Goal: Information Seeking & Learning: Learn about a topic

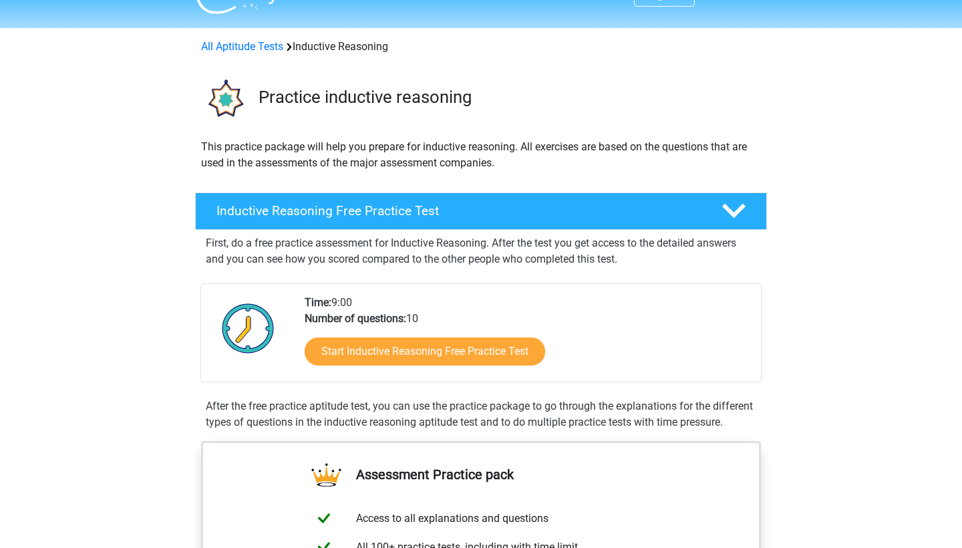
scroll to position [30, 0]
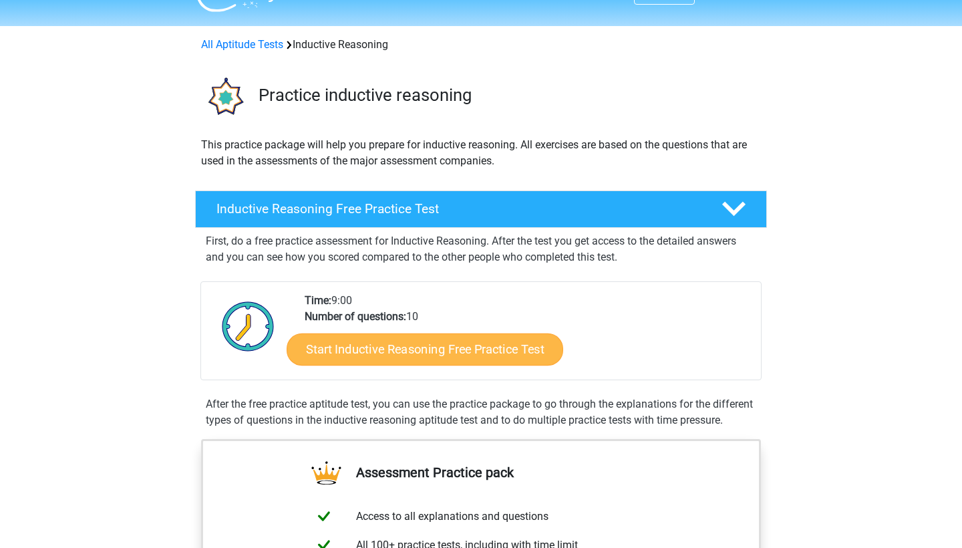
click at [454, 359] on link "Start Inductive Reasoning Free Practice Test" at bounding box center [425, 349] width 277 height 32
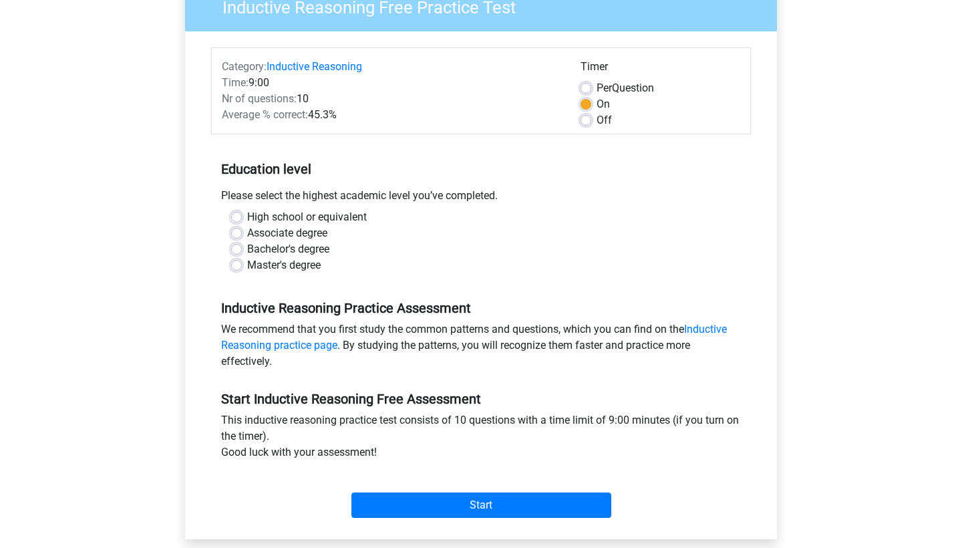
scroll to position [128, 0]
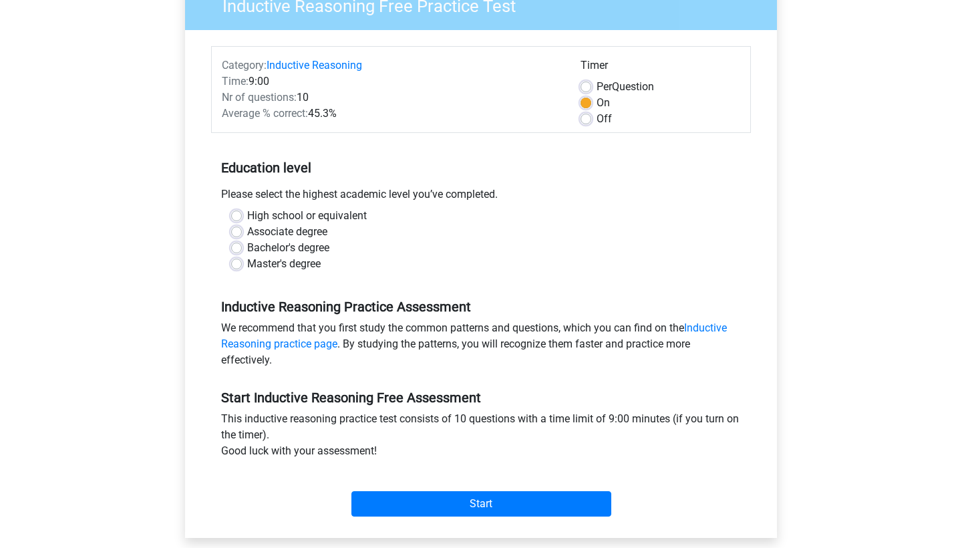
click at [271, 249] on label "Bachelor's degree" at bounding box center [288, 248] width 82 height 16
click at [242, 249] on input "Bachelor's degree" at bounding box center [236, 246] width 11 height 13
radio input "true"
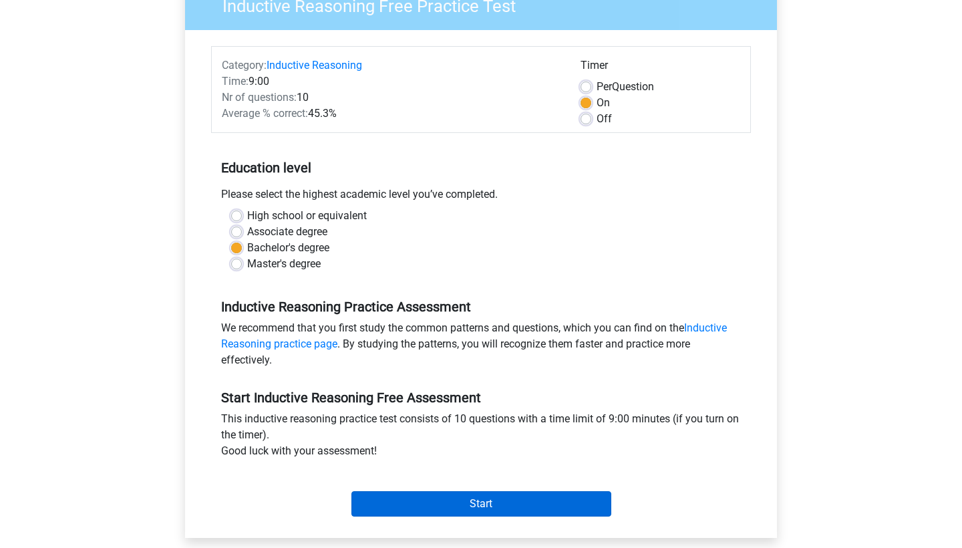
click at [456, 507] on input "Start" at bounding box center [482, 503] width 260 height 25
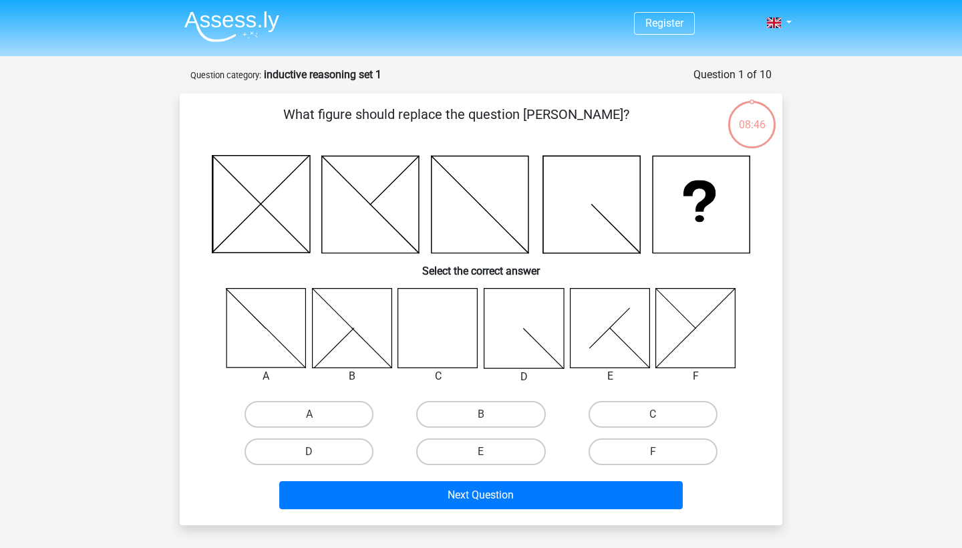
click at [429, 332] on icon at bounding box center [438, 328] width 80 height 80
click at [632, 415] on label "C" at bounding box center [653, 414] width 129 height 27
click at [653, 415] on input "C" at bounding box center [657, 418] width 9 height 9
radio input "true"
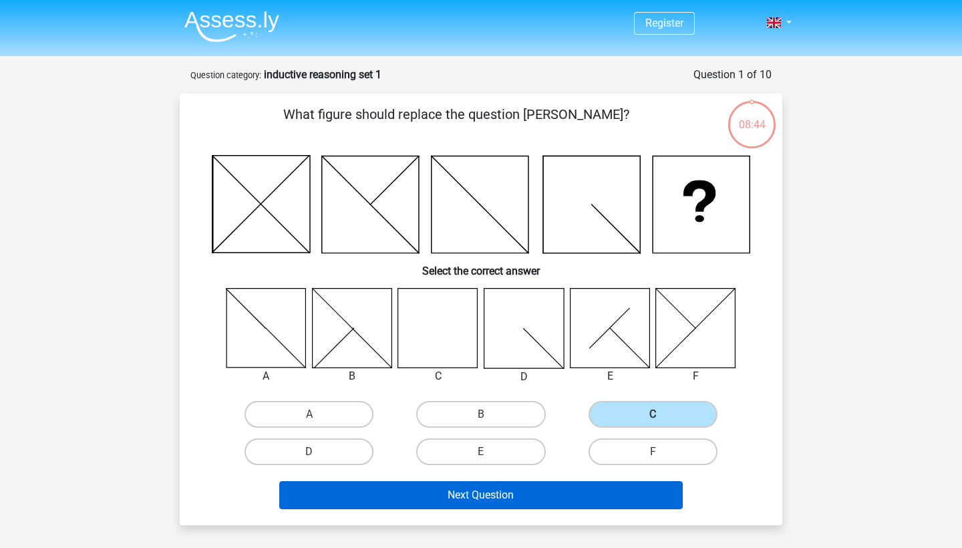
click at [527, 499] on button "Next Question" at bounding box center [481, 495] width 404 height 28
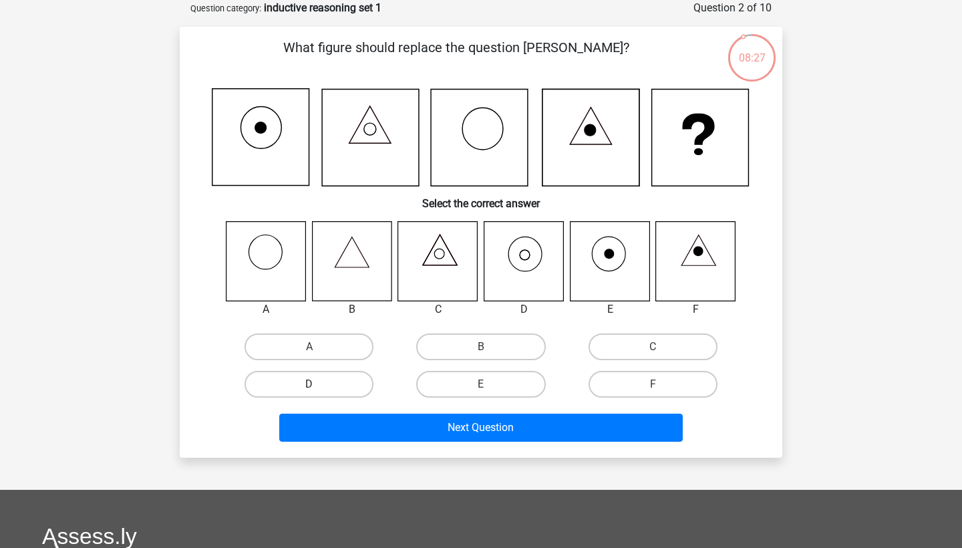
click at [356, 384] on label "D" at bounding box center [309, 384] width 129 height 27
click at [318, 384] on input "D" at bounding box center [313, 388] width 9 height 9
radio input "true"
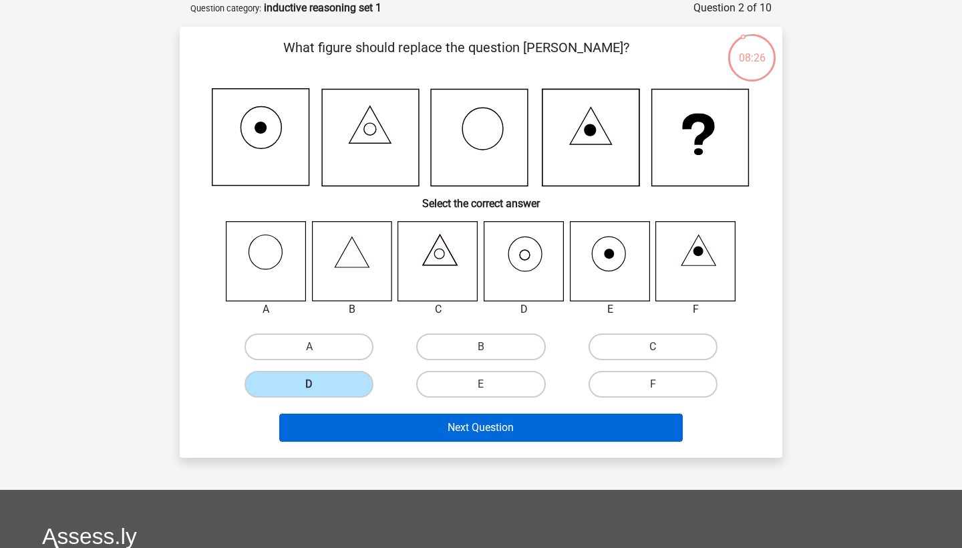
click at [374, 439] on button "Next Question" at bounding box center [481, 428] width 404 height 28
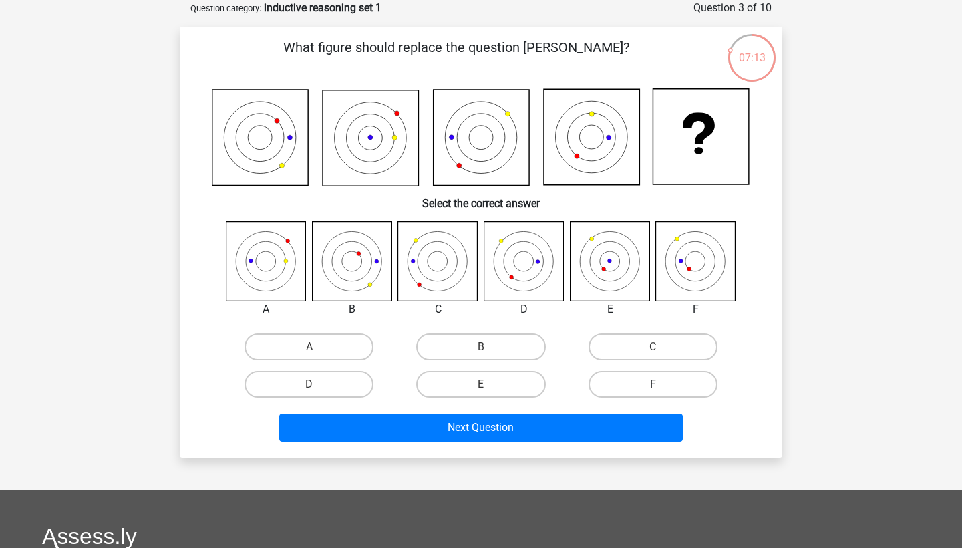
click at [664, 381] on label "F" at bounding box center [653, 384] width 129 height 27
click at [662, 384] on input "F" at bounding box center [657, 388] width 9 height 9
radio input "true"
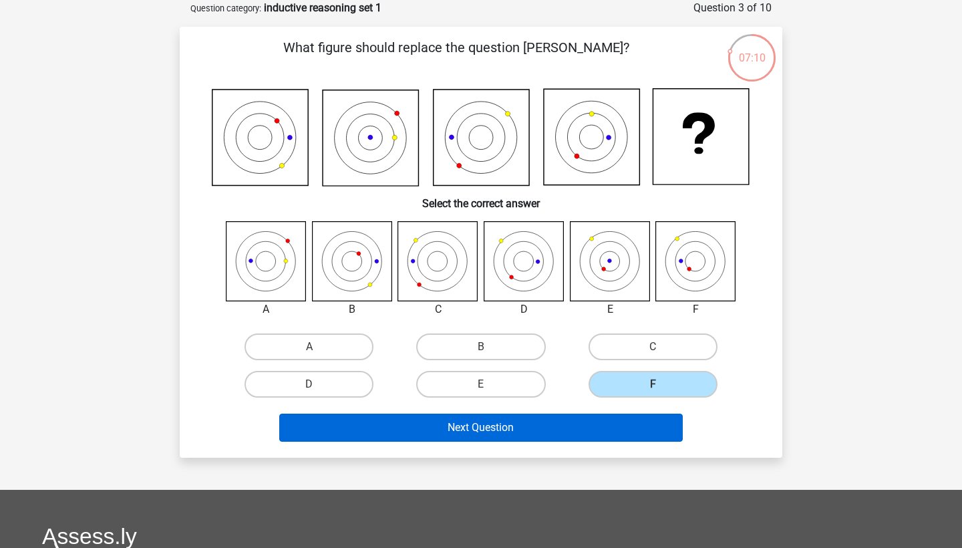
click at [621, 434] on button "Next Question" at bounding box center [481, 428] width 404 height 28
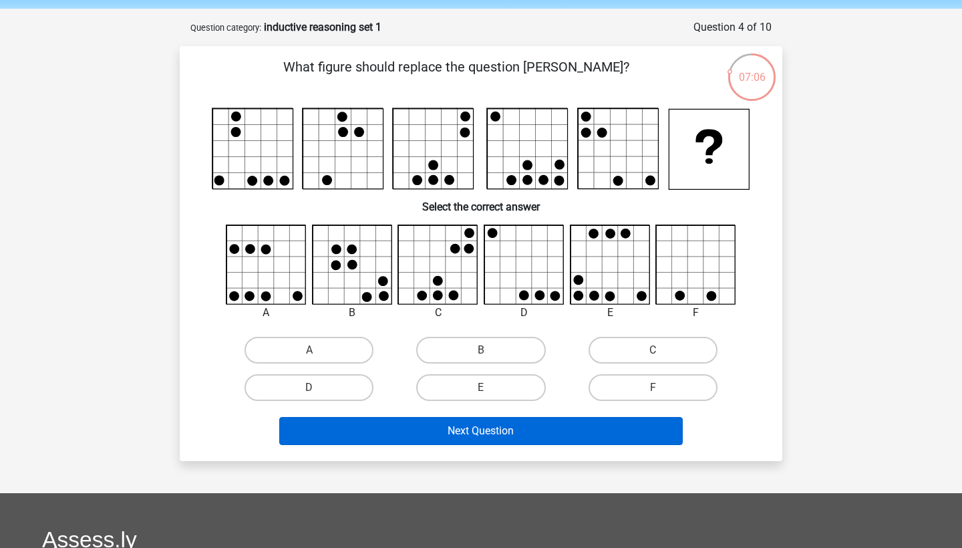
scroll to position [48, 0]
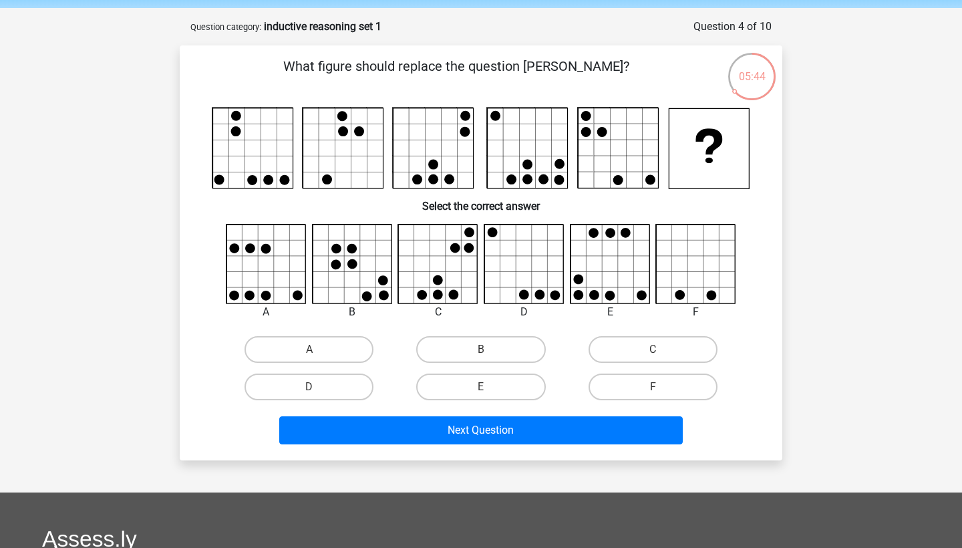
click at [317, 392] on input "D" at bounding box center [313, 391] width 9 height 9
radio input "true"
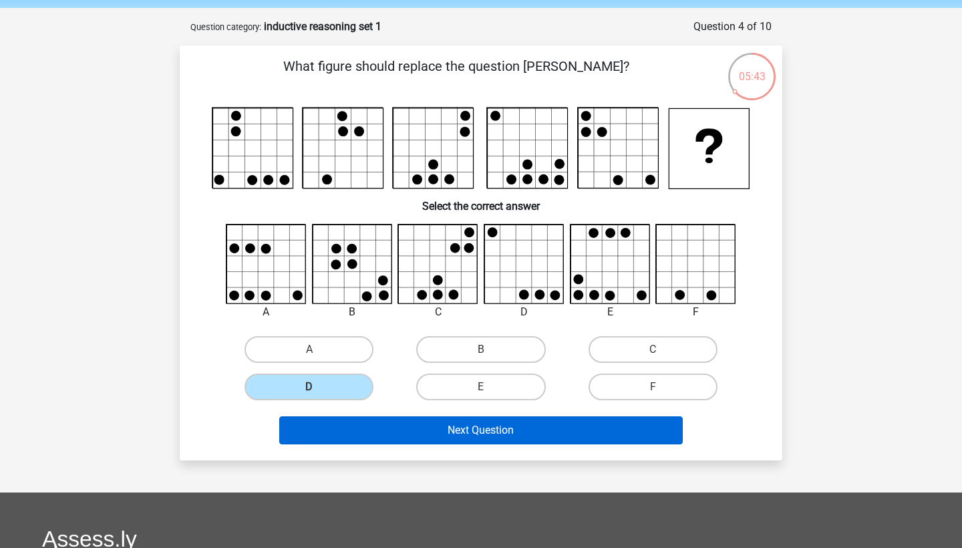
click at [396, 434] on button "Next Question" at bounding box center [481, 430] width 404 height 28
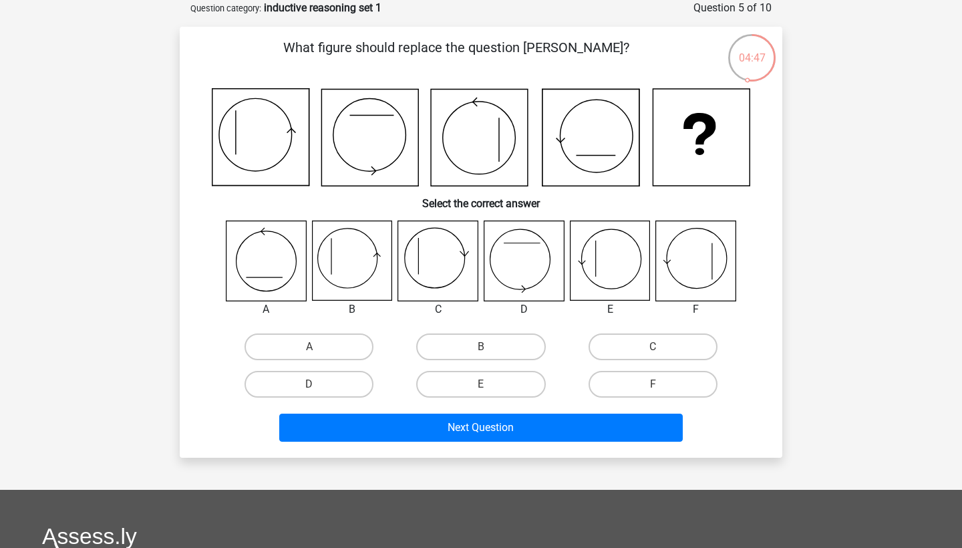
click at [485, 349] on input "B" at bounding box center [485, 351] width 9 height 9
radio input "true"
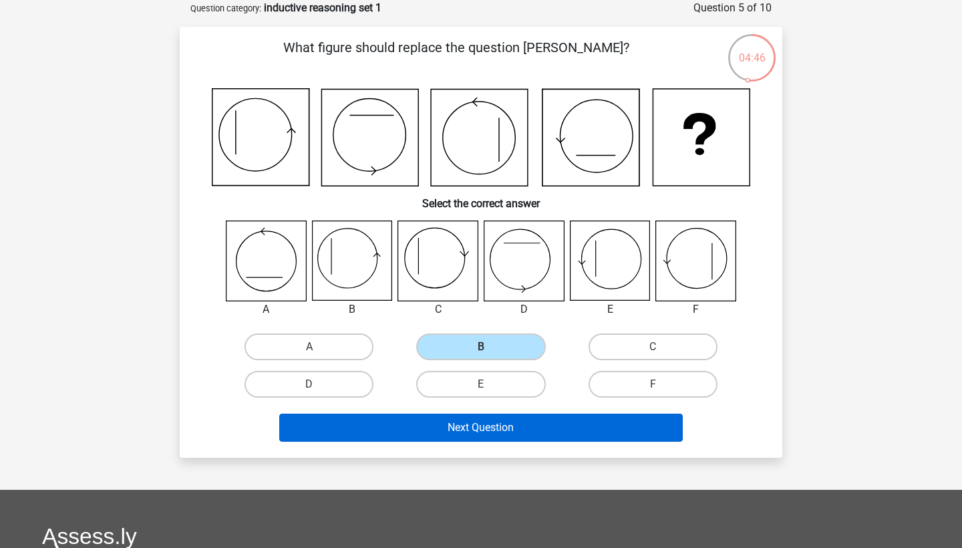
click at [471, 440] on button "Next Question" at bounding box center [481, 428] width 404 height 28
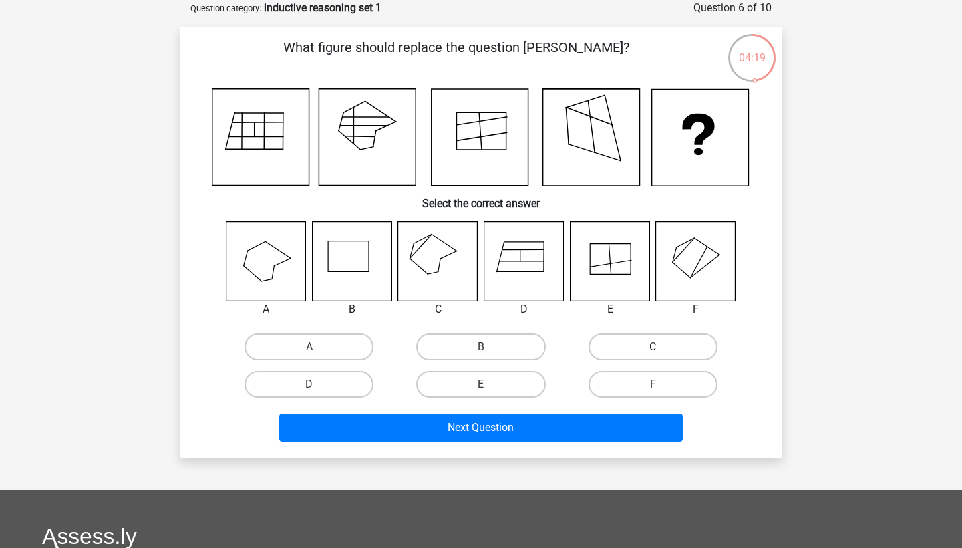
click at [608, 343] on label "C" at bounding box center [653, 346] width 129 height 27
click at [653, 347] on input "C" at bounding box center [657, 351] width 9 height 9
radio input "true"
click at [571, 412] on div "Next Question" at bounding box center [481, 425] width 560 height 44
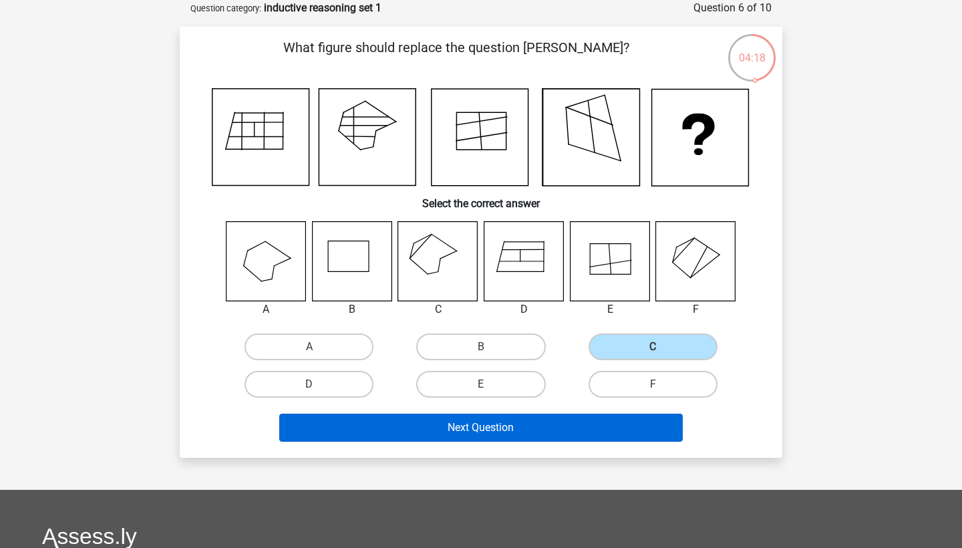
click at [571, 433] on button "Next Question" at bounding box center [481, 428] width 404 height 28
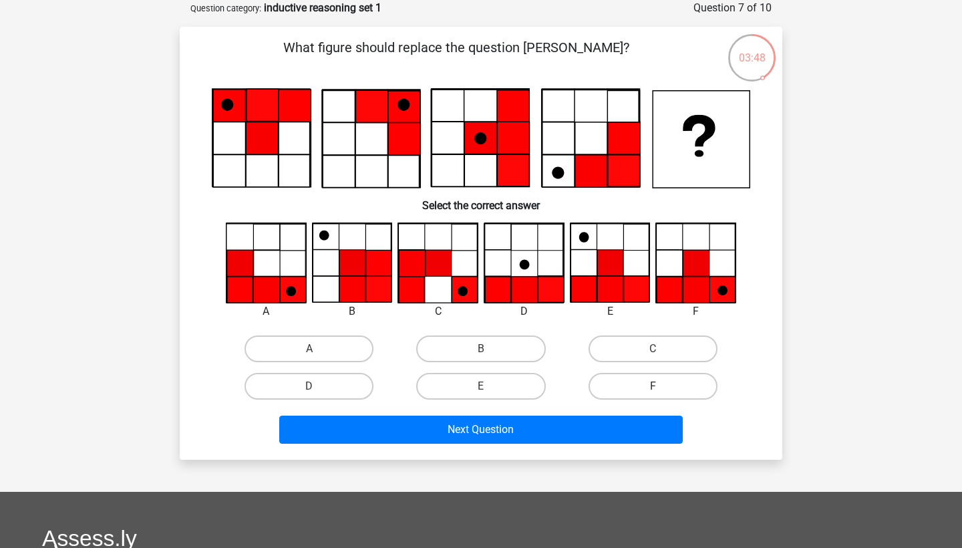
click at [645, 390] on label "F" at bounding box center [653, 386] width 129 height 27
click at [653, 390] on input "F" at bounding box center [657, 390] width 9 height 9
radio input "true"
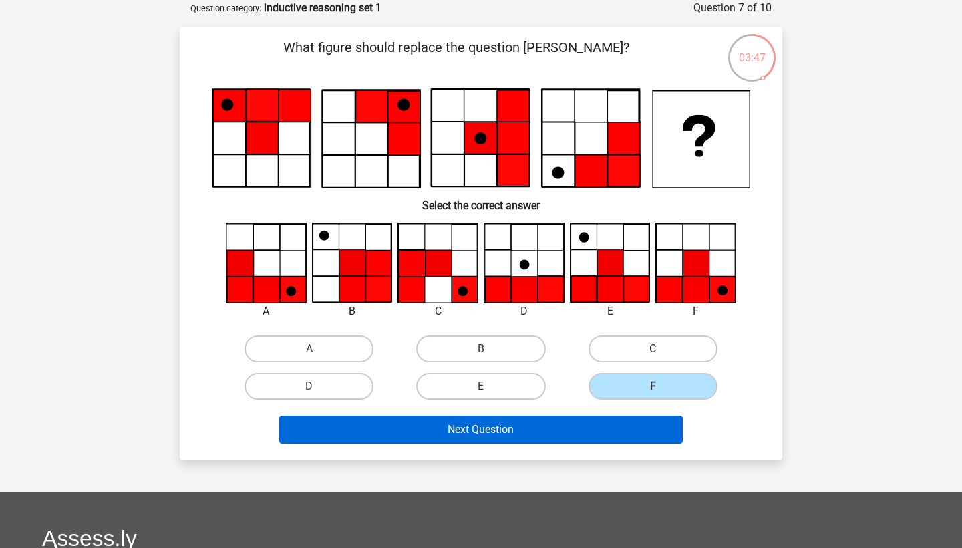
click at [626, 426] on button "Next Question" at bounding box center [481, 430] width 404 height 28
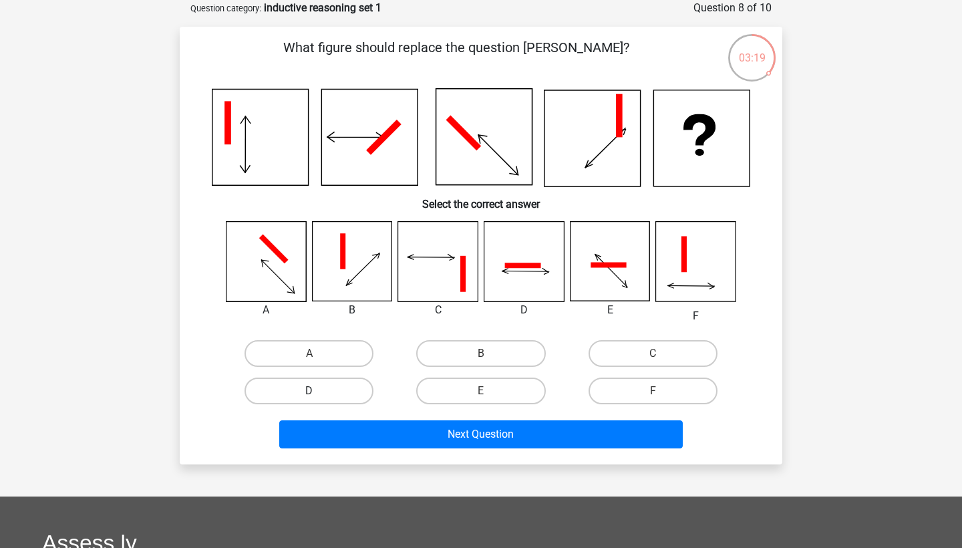
click at [349, 396] on label "D" at bounding box center [309, 391] width 129 height 27
click at [318, 396] on input "D" at bounding box center [313, 395] width 9 height 9
radio input "true"
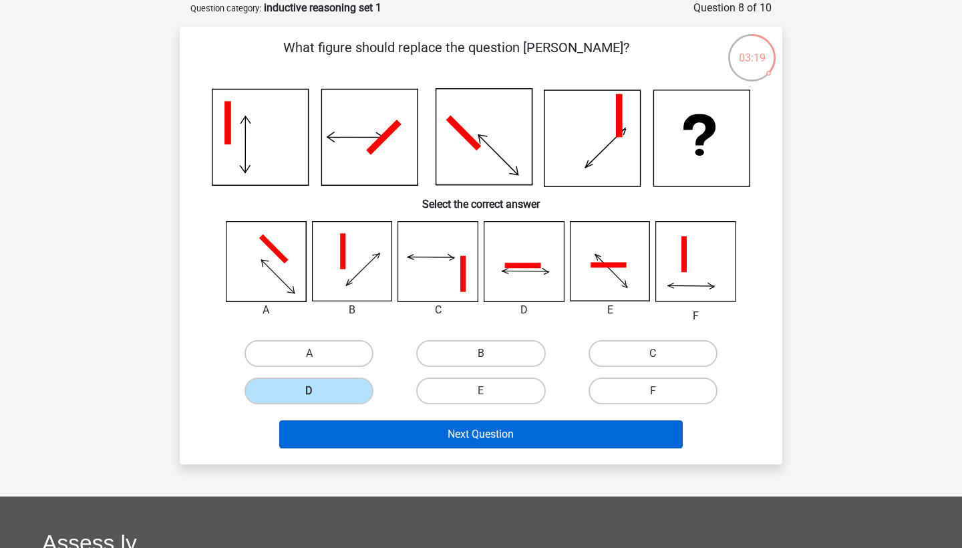
click at [390, 439] on button "Next Question" at bounding box center [481, 434] width 404 height 28
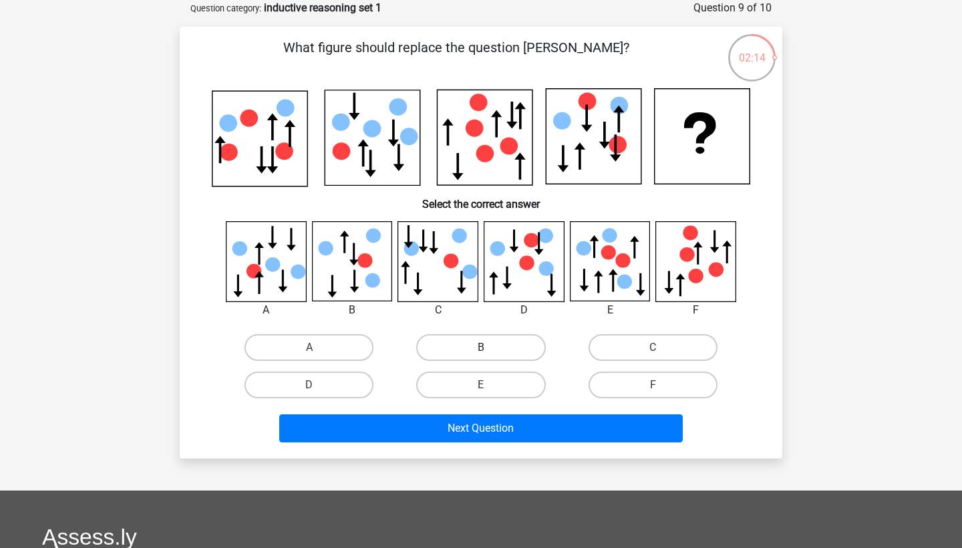
click at [485, 339] on label "B" at bounding box center [480, 347] width 129 height 27
click at [485, 348] on input "B" at bounding box center [485, 352] width 9 height 9
radio input "true"
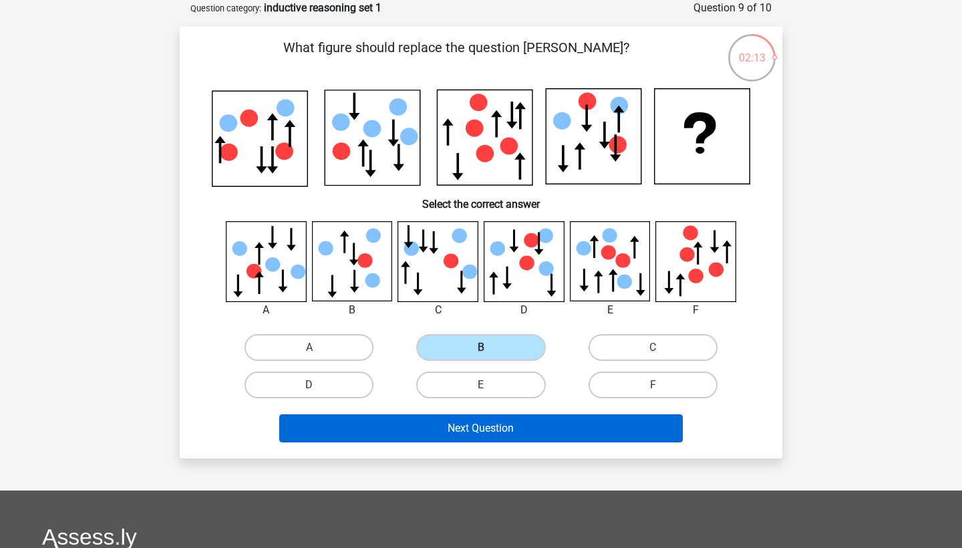
click at [478, 425] on button "Next Question" at bounding box center [481, 428] width 404 height 28
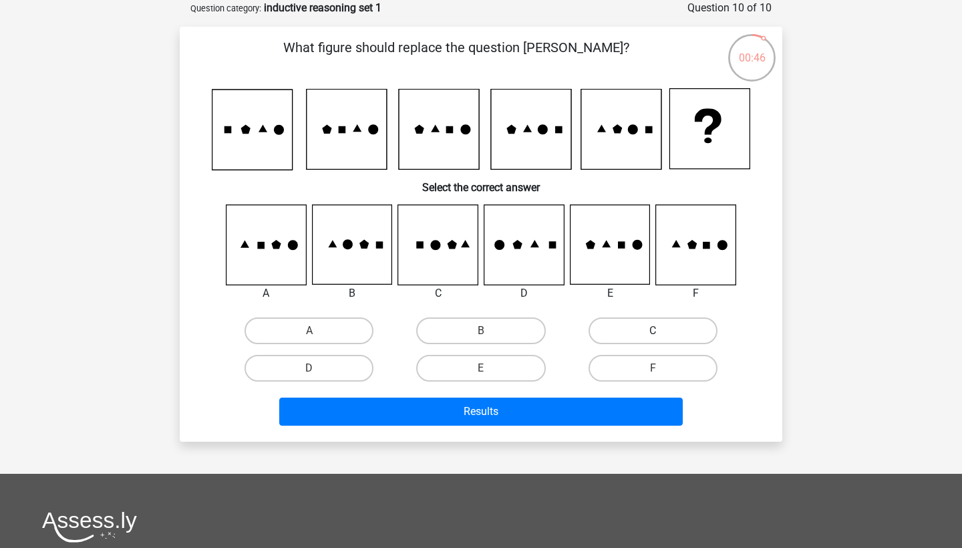
click at [632, 329] on label "C" at bounding box center [653, 330] width 129 height 27
click at [653, 331] on input "C" at bounding box center [657, 335] width 9 height 9
radio input "true"
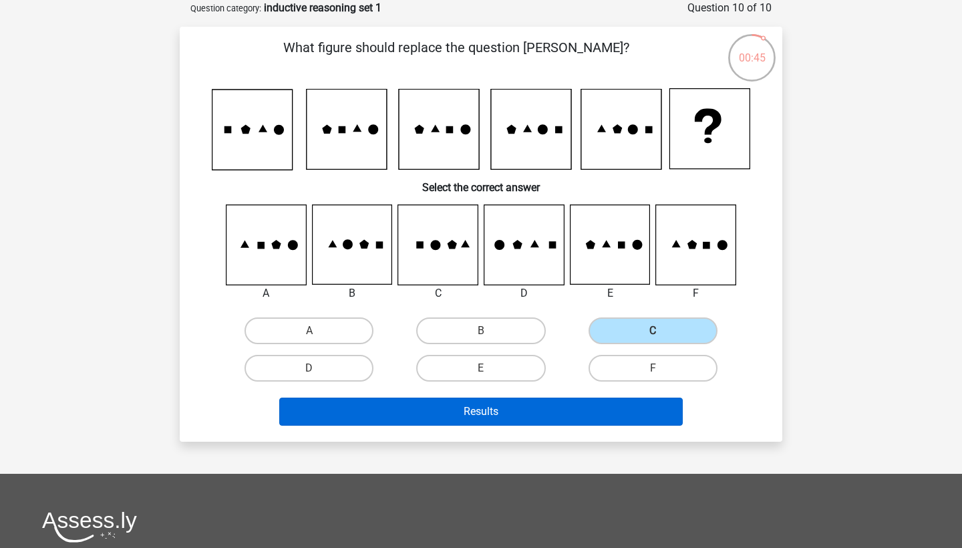
click at [584, 416] on button "Results" at bounding box center [481, 412] width 404 height 28
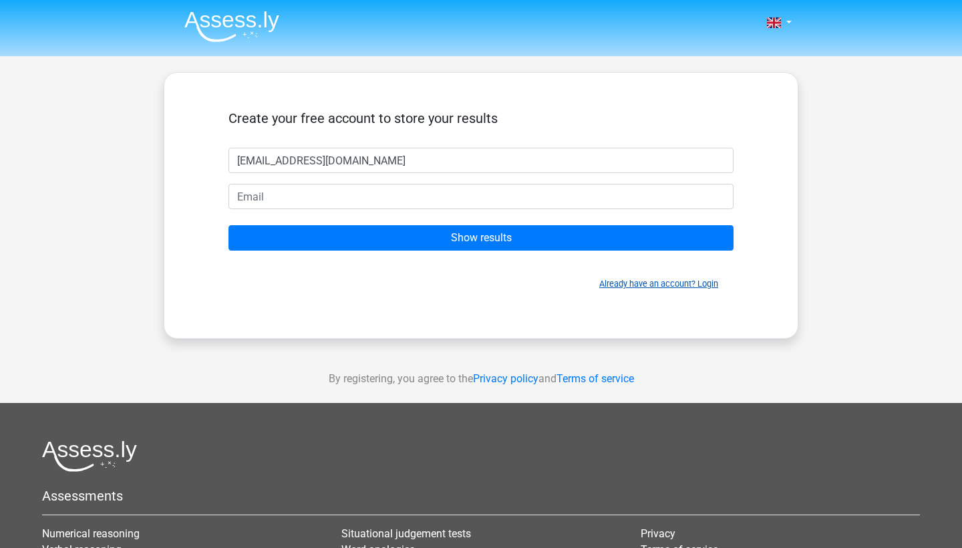
type input "[EMAIL_ADDRESS][DOMAIN_NAME]"
type input "Leah"
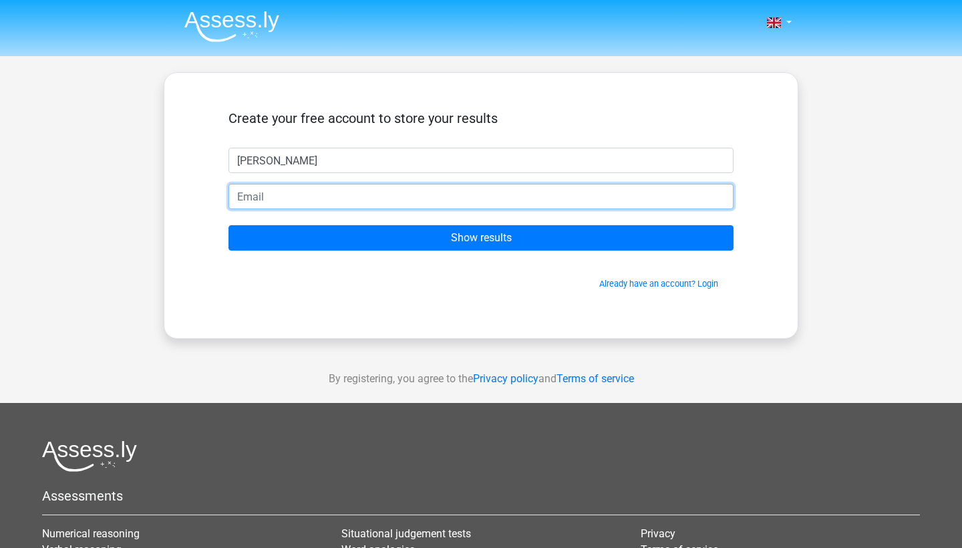
paste input "lquaile404@gmail.com"
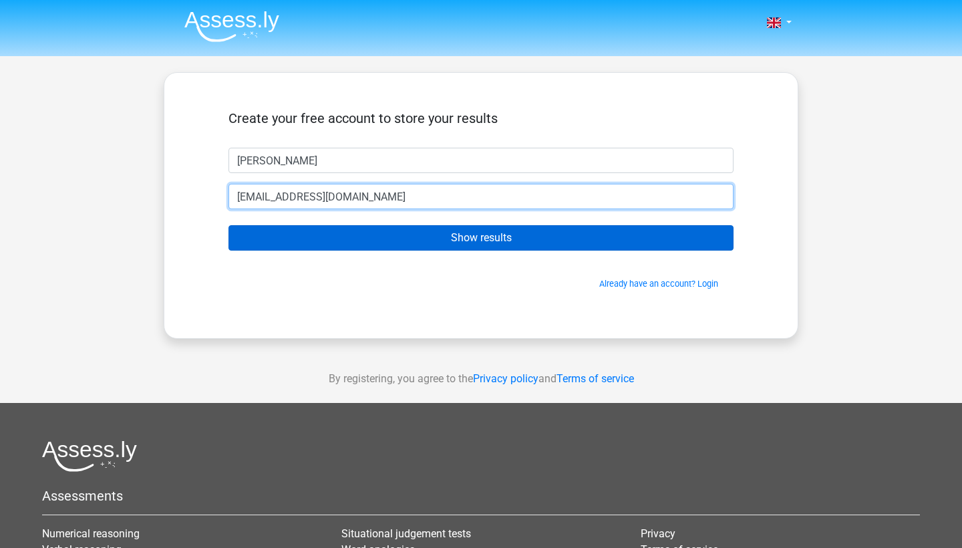
type input "lquaile404@gmail.com"
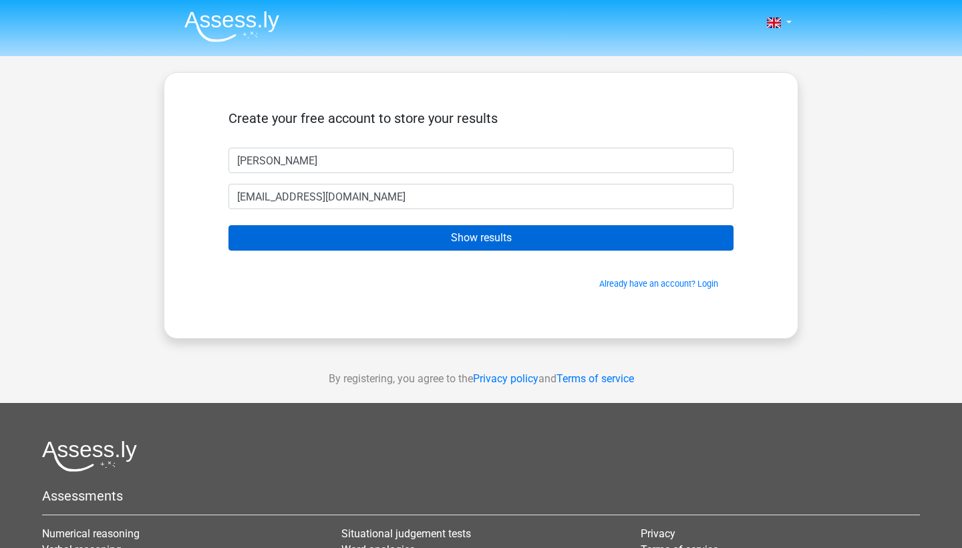
click at [473, 242] on input "Show results" at bounding box center [481, 237] width 505 height 25
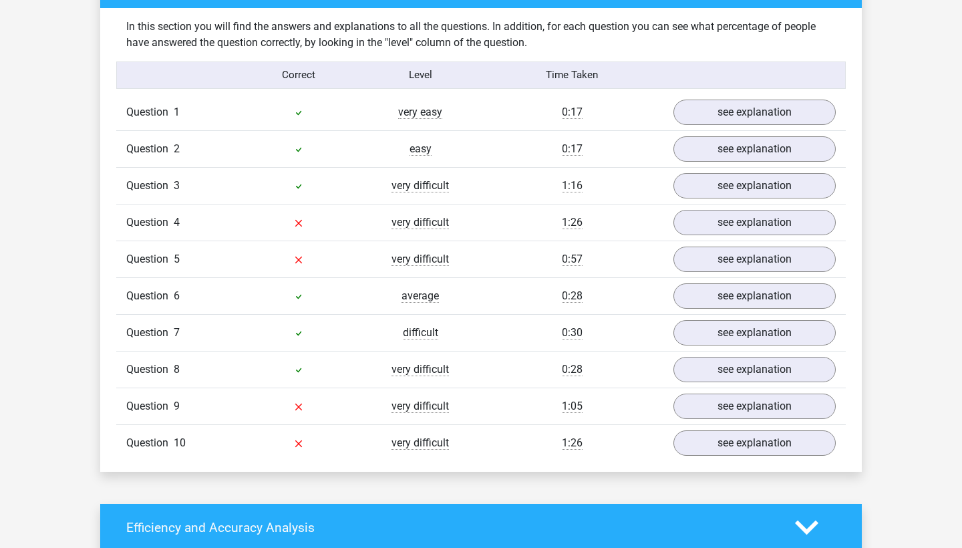
scroll to position [1031, 0]
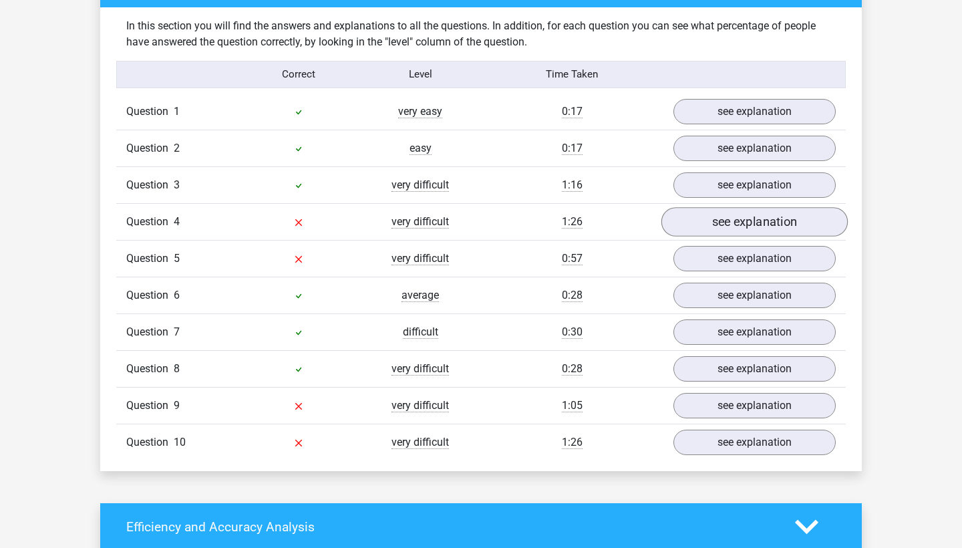
click at [718, 224] on link "see explanation" at bounding box center [755, 221] width 186 height 29
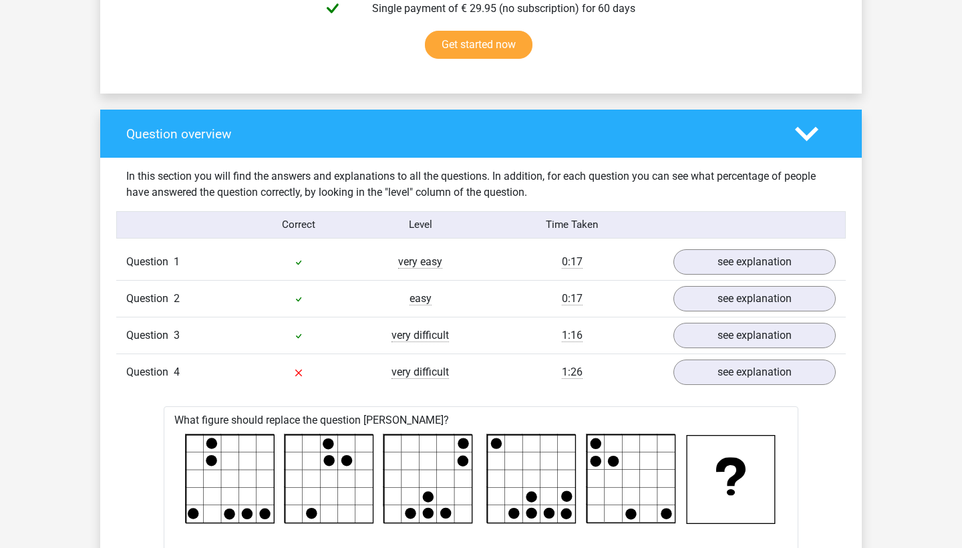
scroll to position [878, 0]
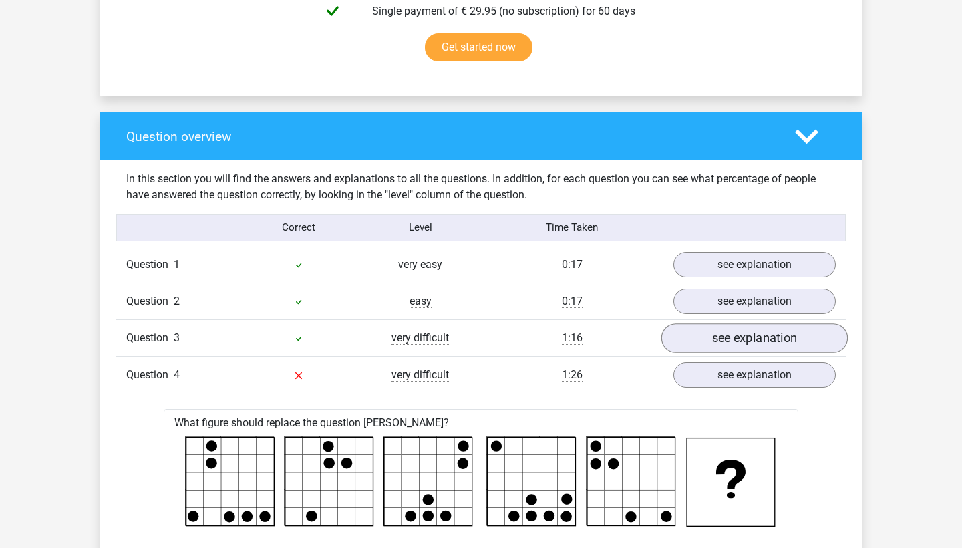
click at [719, 338] on link "see explanation" at bounding box center [755, 337] width 186 height 29
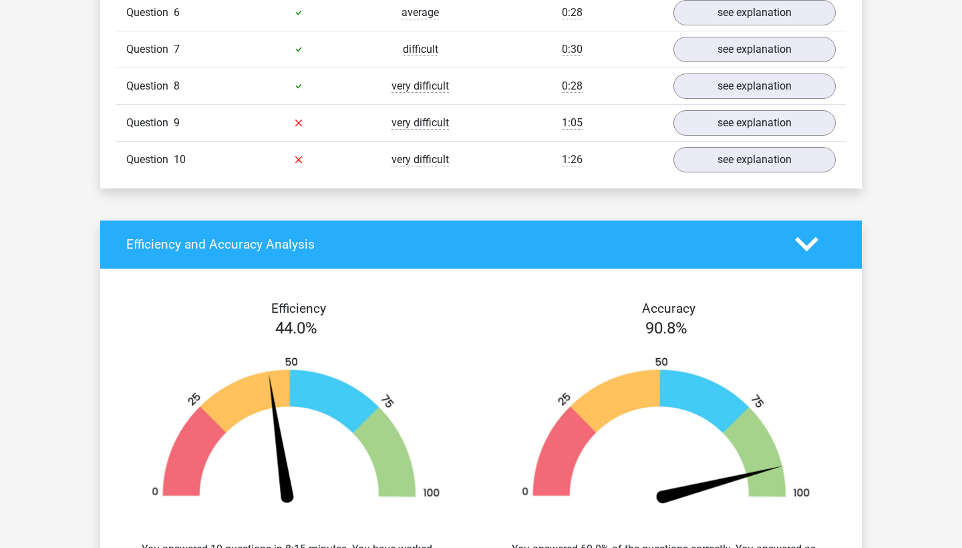
scroll to position [2686, 0]
